Goal: Task Accomplishment & Management: Use online tool/utility

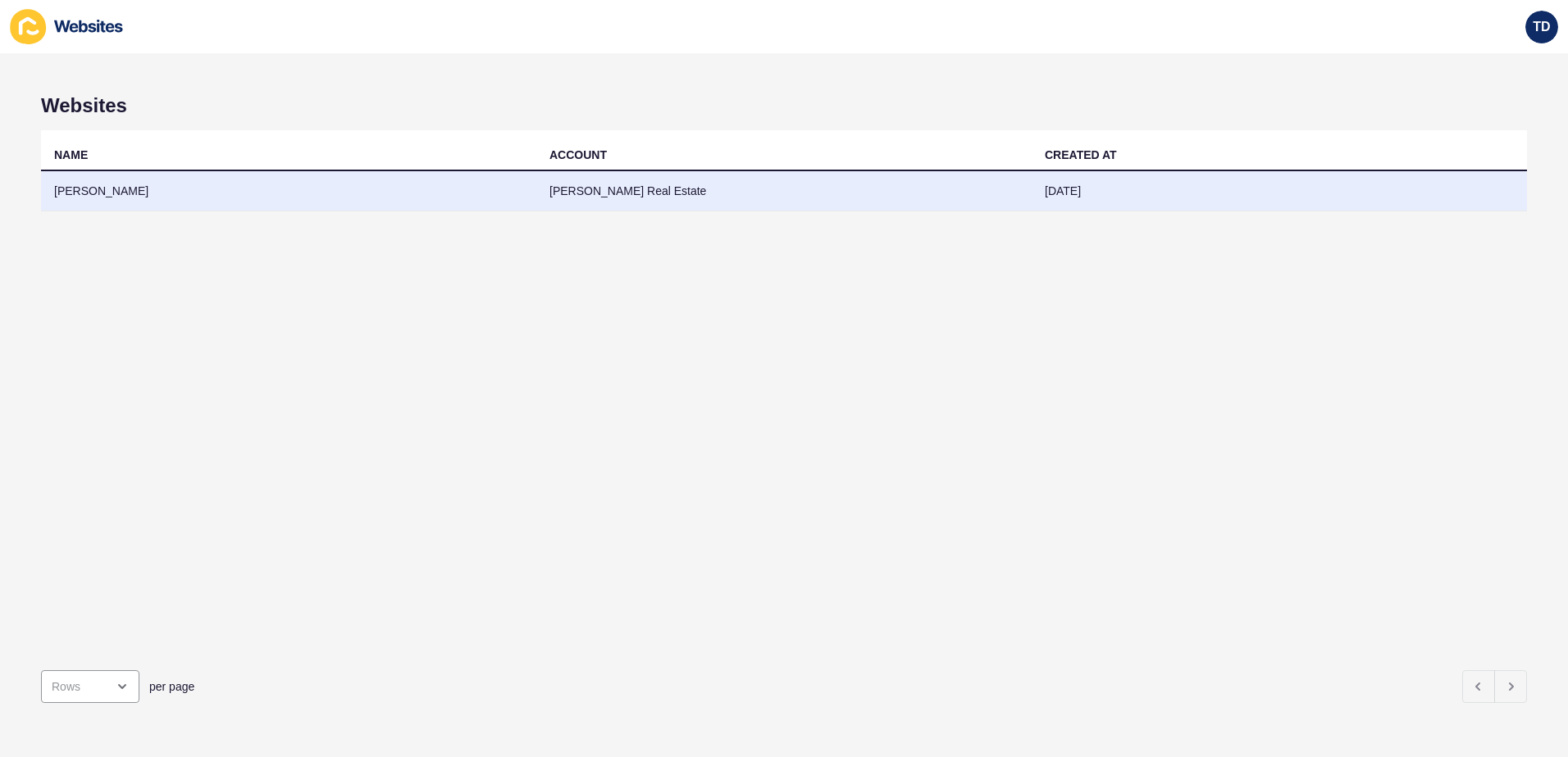
click at [114, 197] on td "[PERSON_NAME]" at bounding box center [288, 191] width 495 height 40
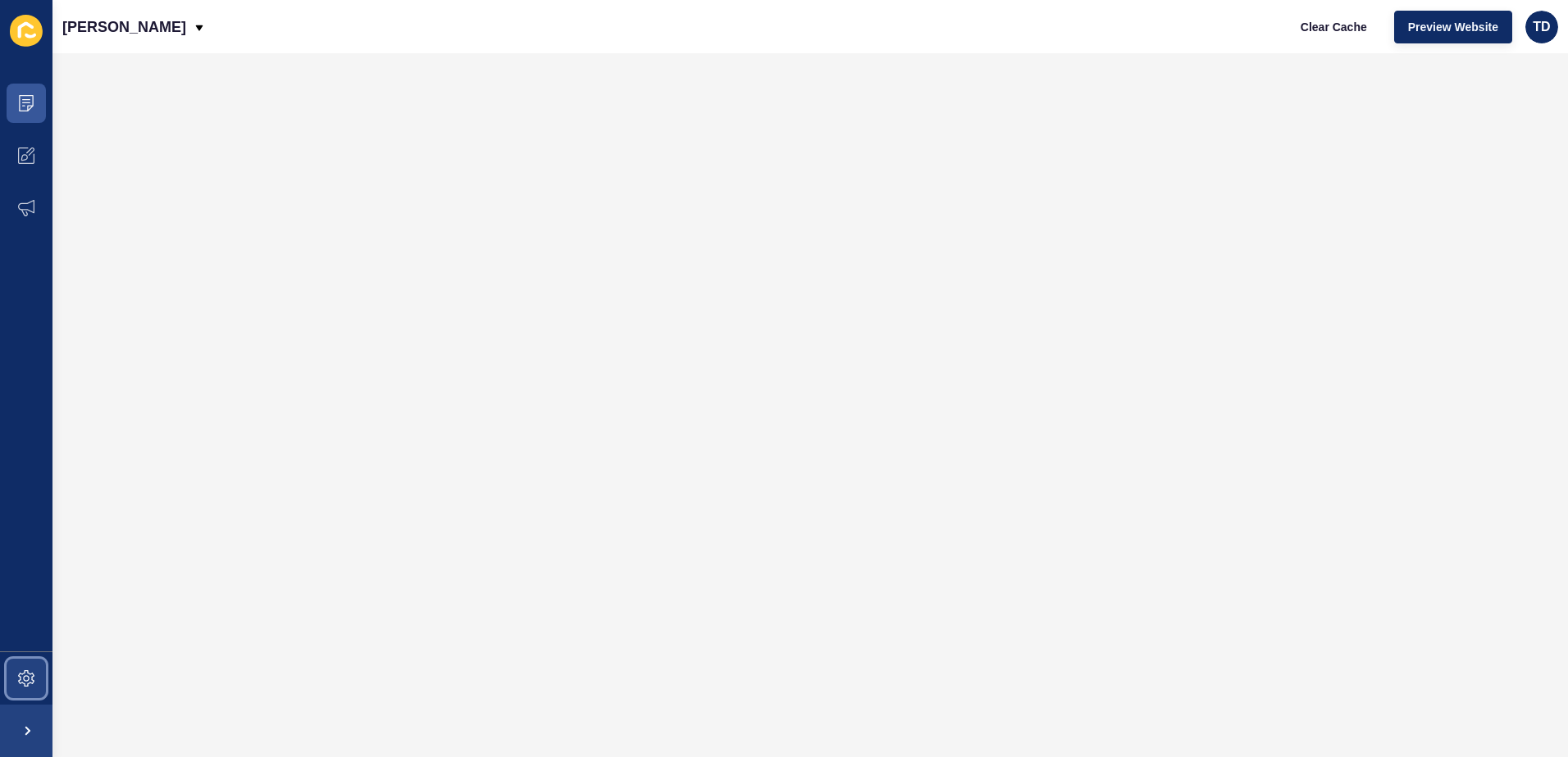
click at [12, 691] on span at bounding box center [26, 677] width 52 height 52
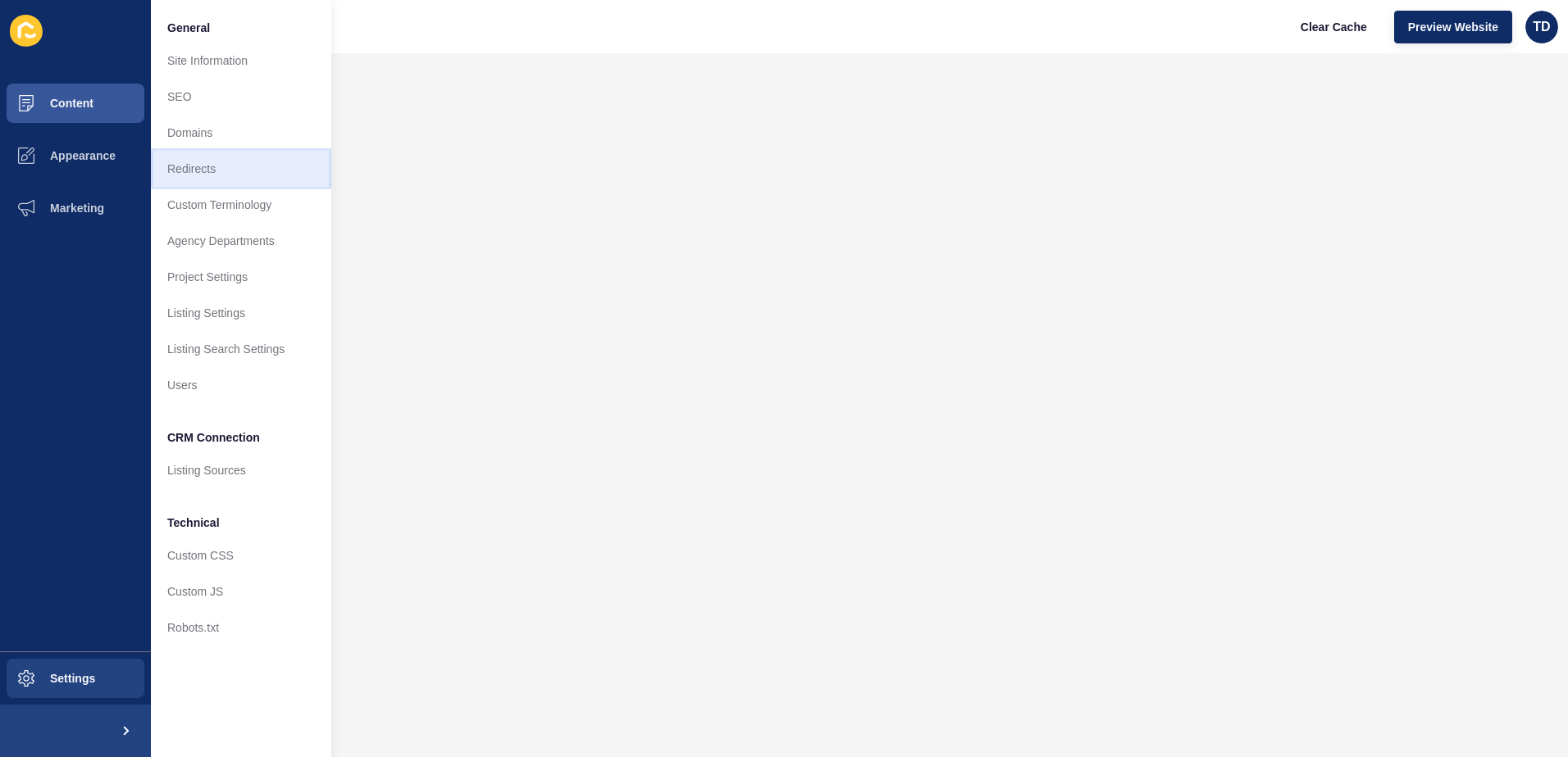
click at [212, 165] on link "Redirects" at bounding box center [241, 168] width 180 height 36
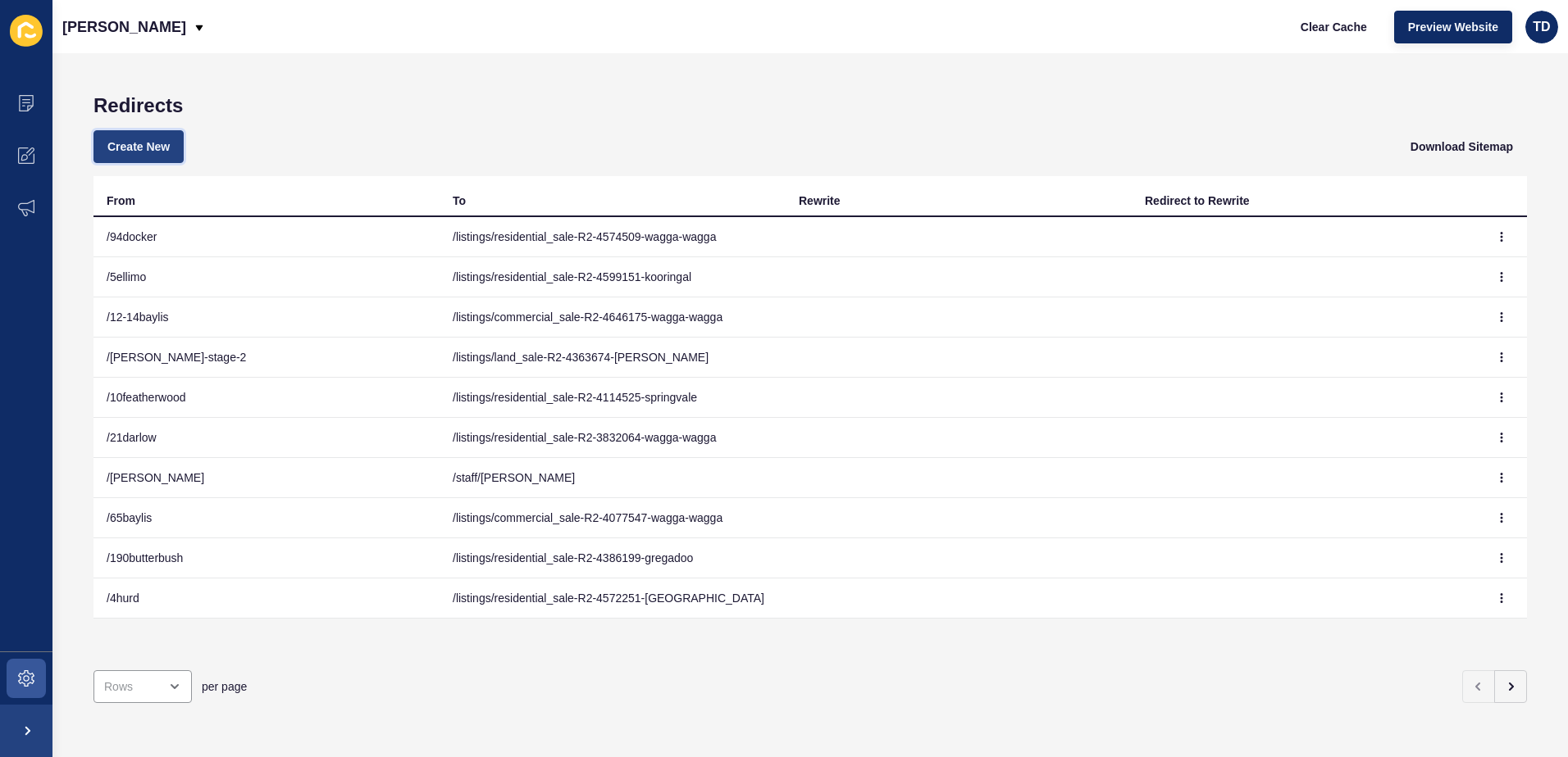
click at [141, 143] on span "Create New" at bounding box center [138, 146] width 62 height 16
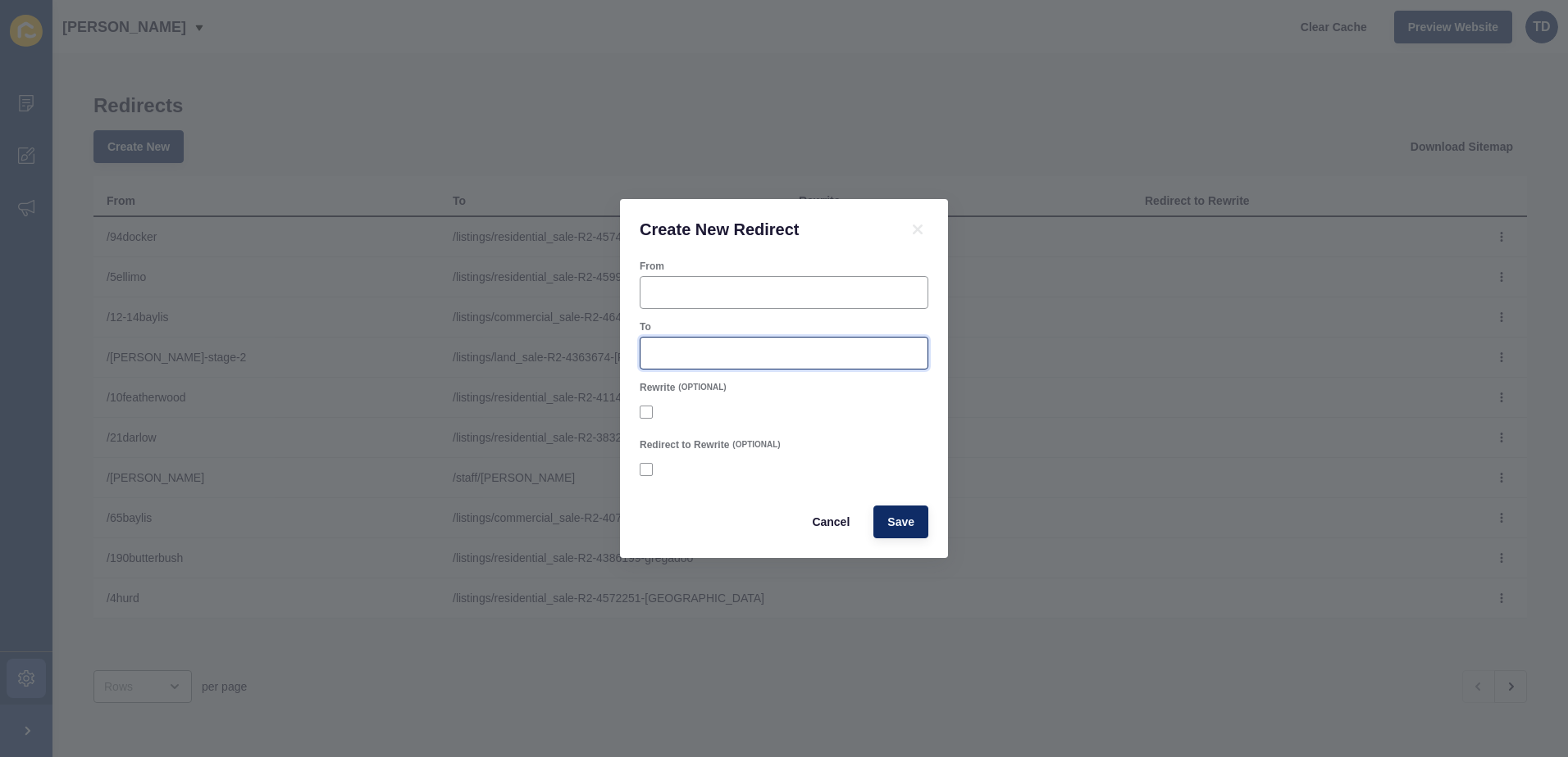
click at [773, 360] on input "To" at bounding box center [784, 353] width 267 height 16
paste input "/listings/residential_sale-R2-4712757-tatton"
type input "/listings/residential_sale-R2-4712757-tatton"
click at [754, 285] on input "From" at bounding box center [784, 293] width 267 height 16
type input "/7lachlan"
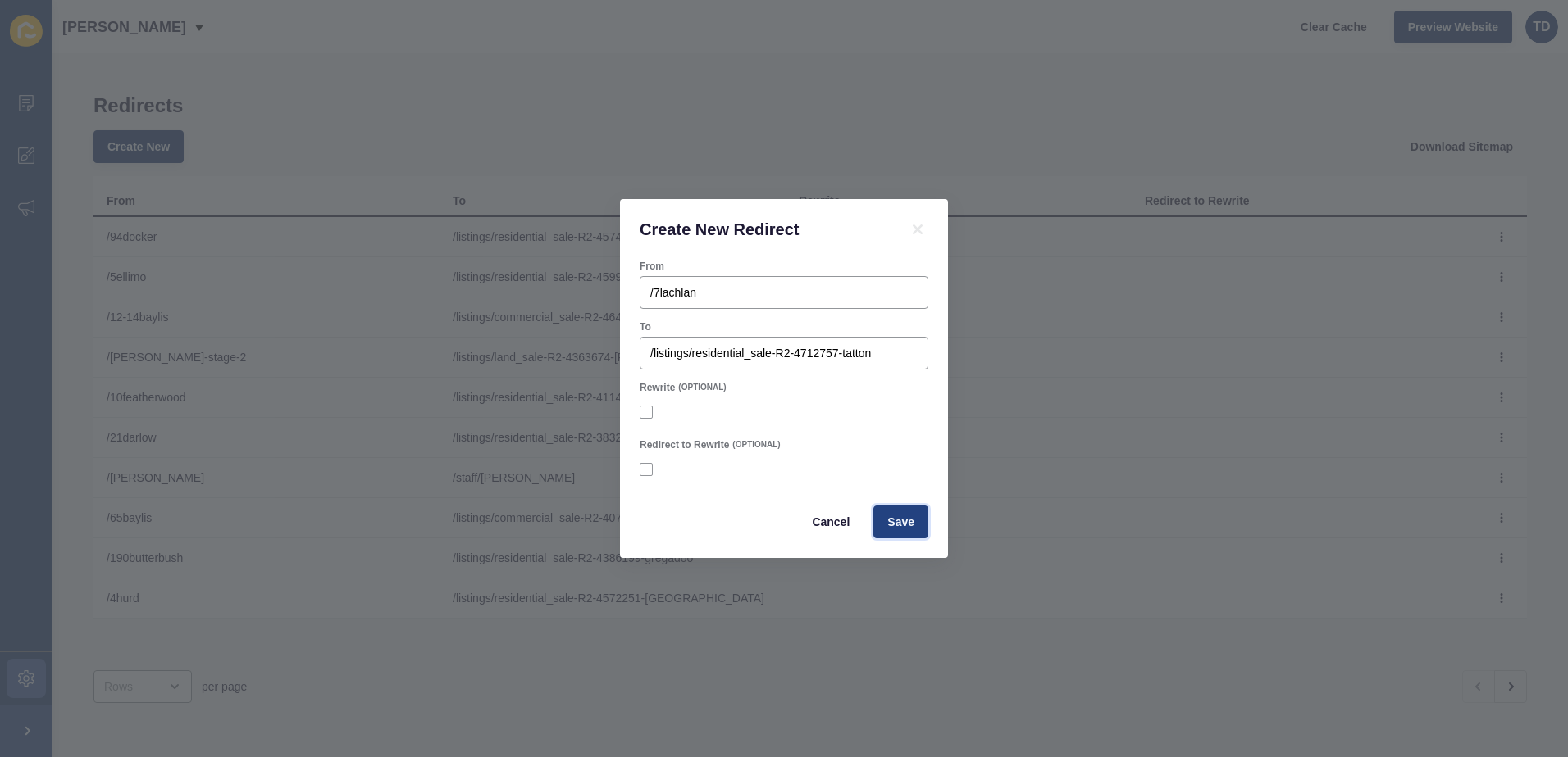
click at [916, 522] on button "Save" at bounding box center [901, 522] width 55 height 33
